Goal: Information Seeking & Learning: Learn about a topic

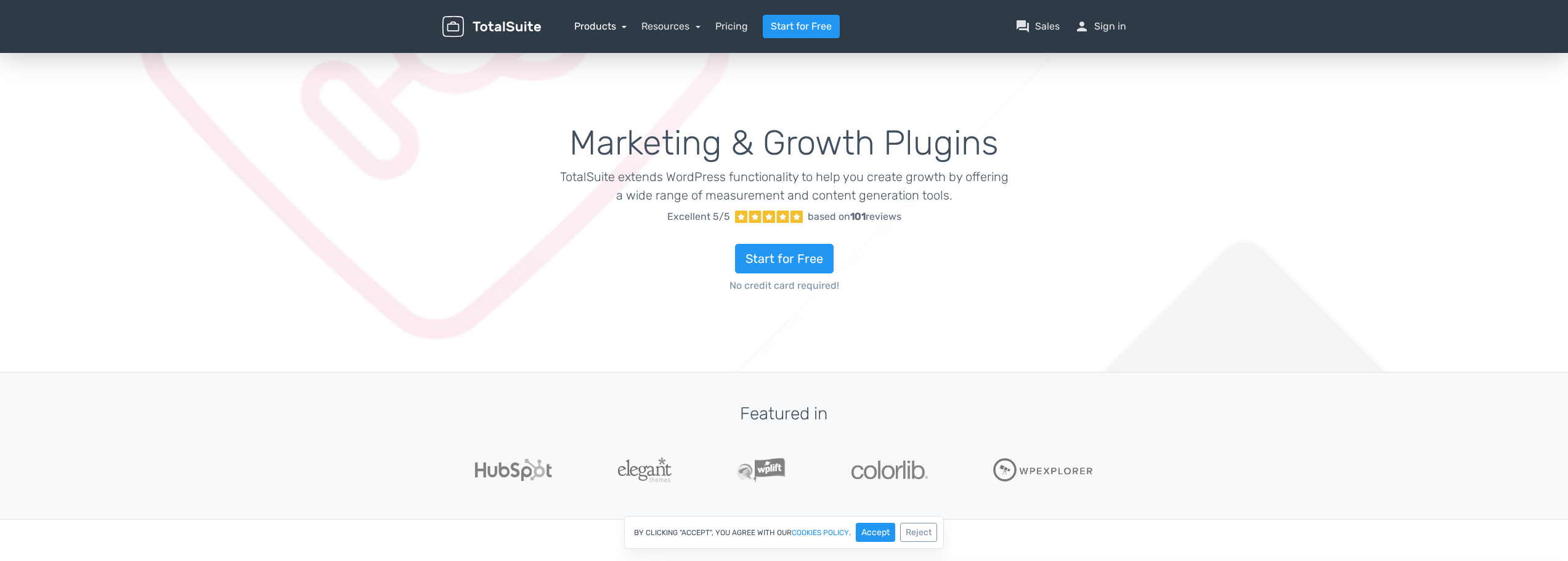
click at [618, 25] on link "Products" at bounding box center [600, 26] width 53 height 12
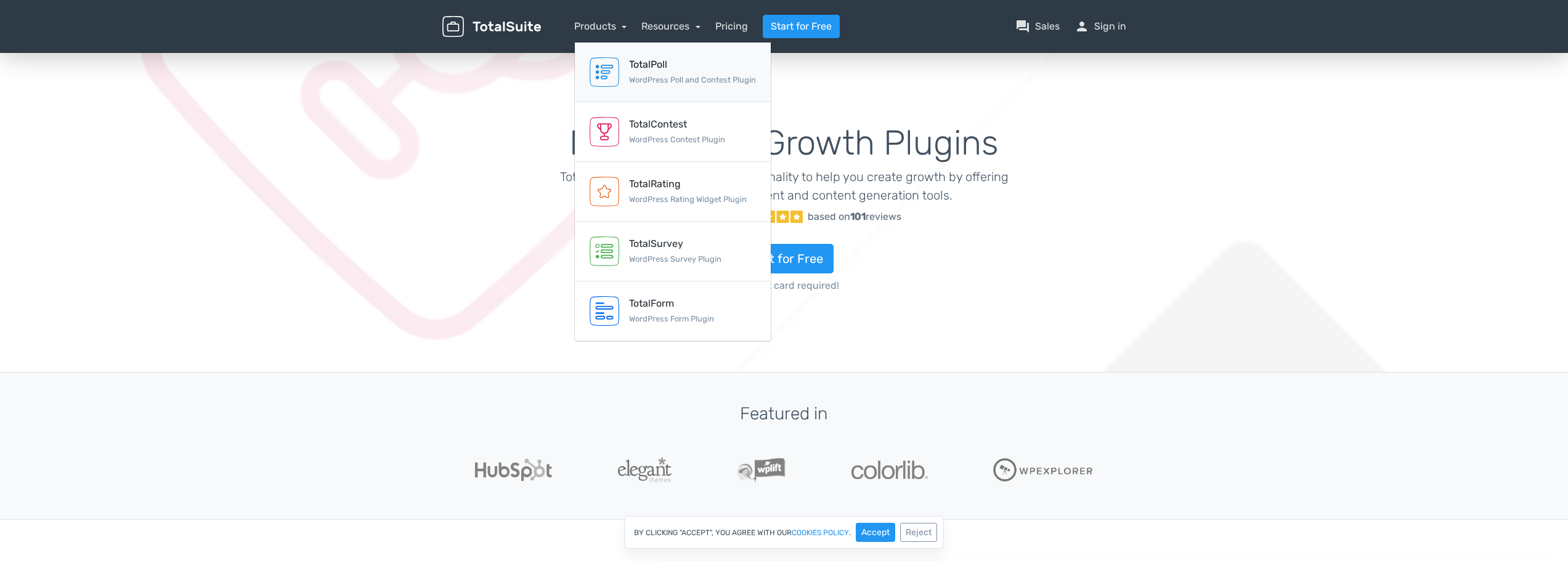
click at [628, 63] on link "TotalPoll WordPress Poll and Contest Plugin" at bounding box center [673, 72] width 196 height 59
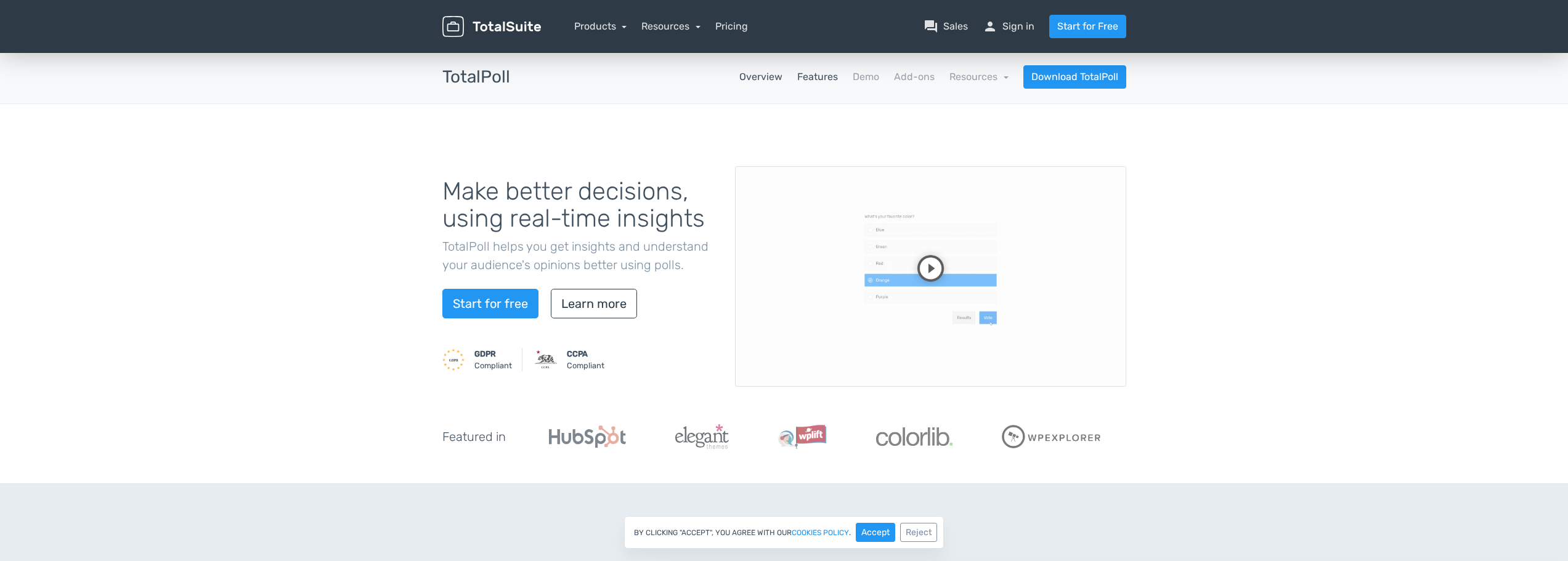
click at [818, 72] on link "Features" at bounding box center [817, 76] width 40 height 15
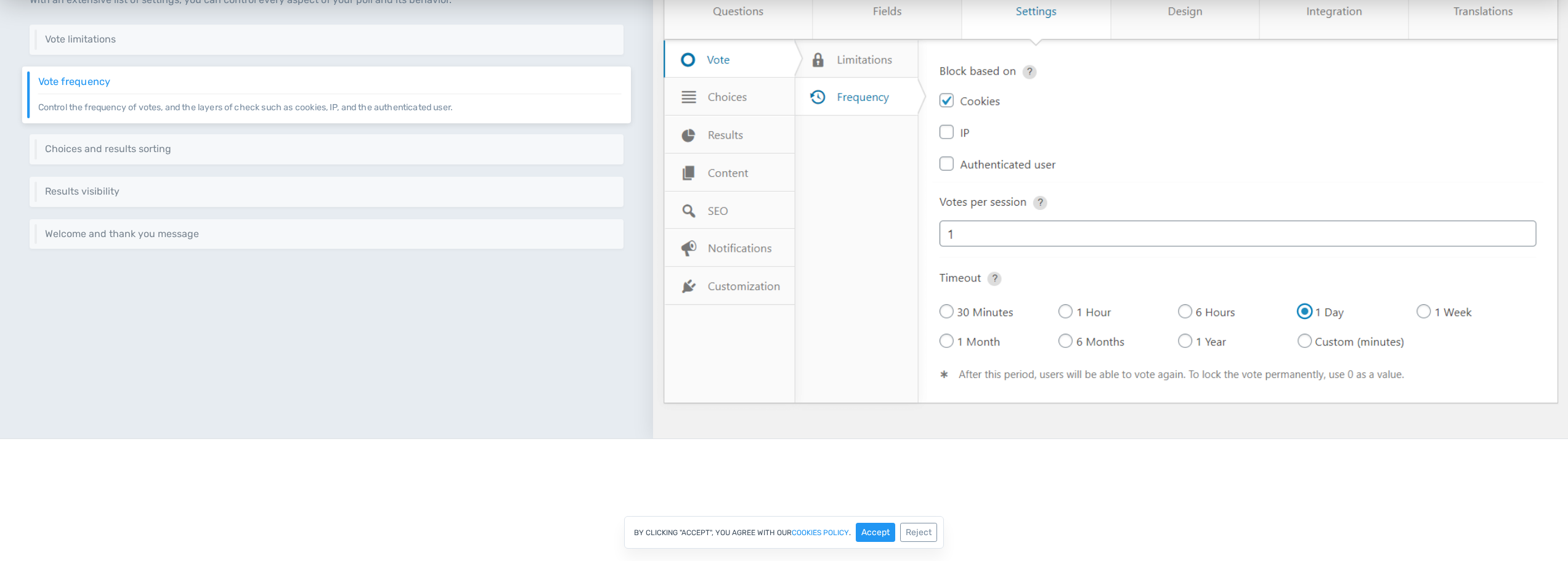
scroll to position [1725, 0]
